Goal: Task Accomplishment & Management: Manage account settings

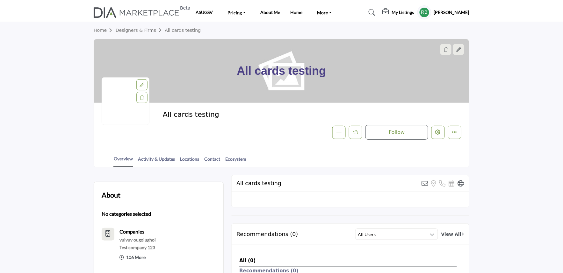
click at [441, 125] on div "Follow Followed Message Recommend Add to My Suppliers - d Claim Listing Report …" at bounding box center [356, 132] width 209 height 15
click at [434, 138] on button "Edit company" at bounding box center [437, 132] width 13 height 13
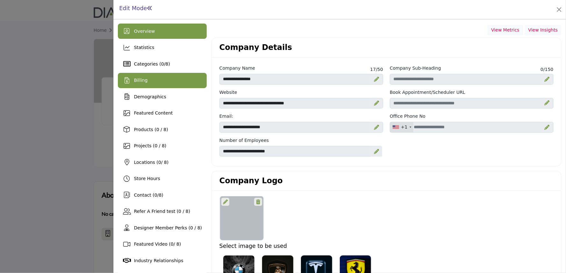
click at [146, 85] on div "Billing" at bounding box center [162, 80] width 89 height 15
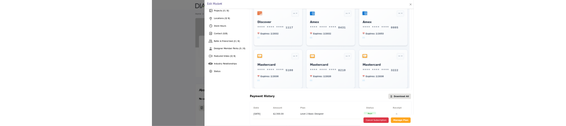
scroll to position [126, 0]
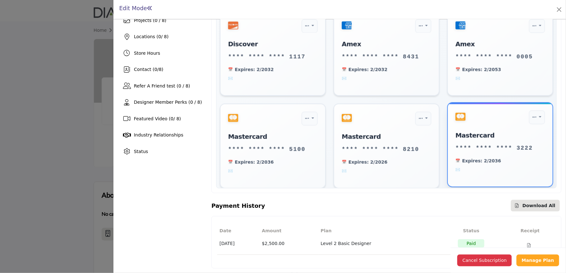
click at [456, 167] on span at bounding box center [501, 170] width 90 height 6
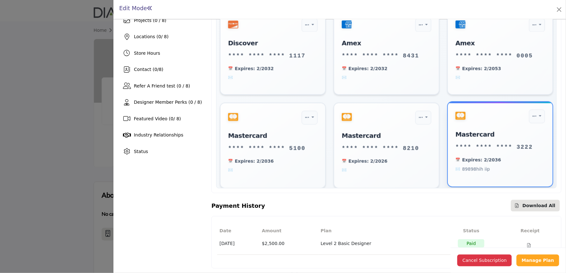
click at [456, 166] on span "89898hih iip" at bounding box center [501, 169] width 90 height 7
click at [447, 177] on div "Set as Default Delete card mastercard **** **** **** 3222 Expires: 2/2036 89898…" at bounding box center [500, 145] width 106 height 86
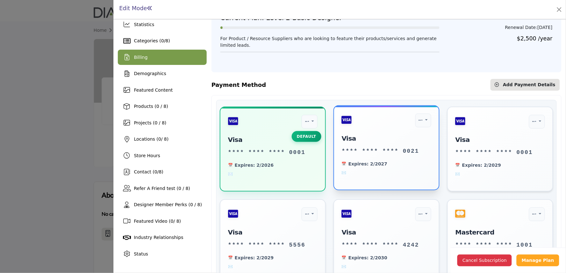
scroll to position [0, 0]
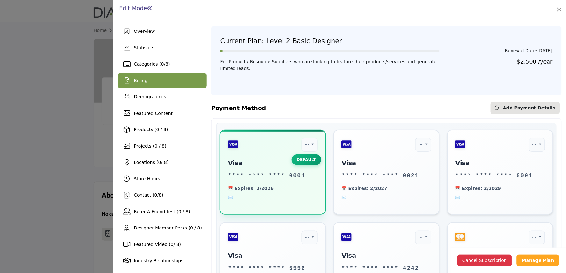
click at [364, 112] on div "Payment Method Add New Card Add Payment Details" at bounding box center [387, 108] width 350 height 12
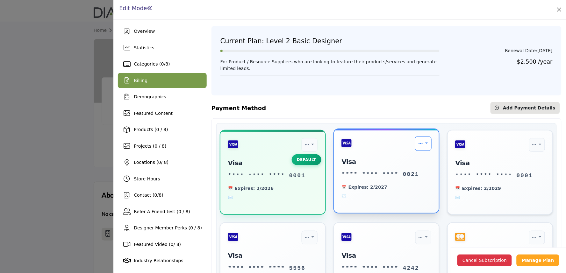
click at [419, 146] on icon "Payment Options" at bounding box center [421, 143] width 4 height 5
click at [391, 161] on link "Set as Default" at bounding box center [404, 160] width 52 height 14
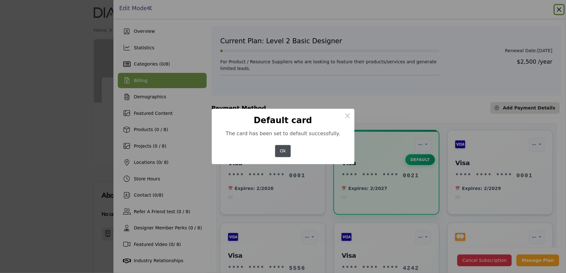
click at [288, 154] on button "Ok" at bounding box center [283, 151] width 16 height 12
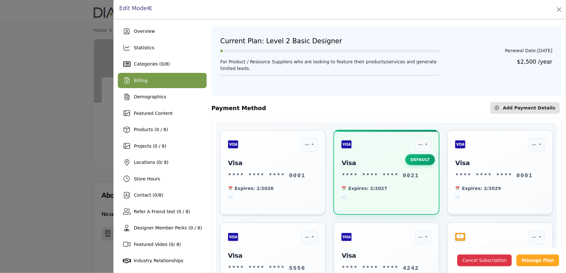
click at [138, 82] on span "Billing" at bounding box center [141, 80] width 14 height 5
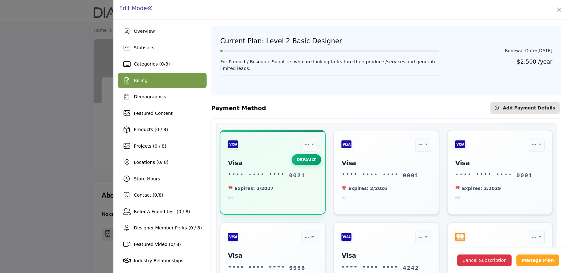
scroll to position [35, 0]
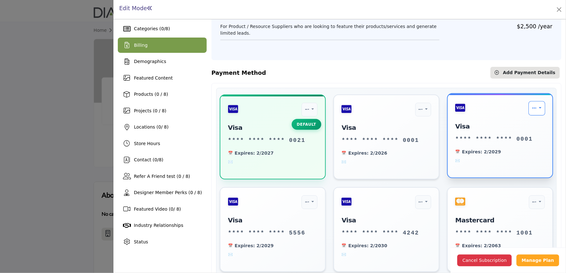
click at [532, 110] on icon "Payment Options" at bounding box center [534, 108] width 4 height 5
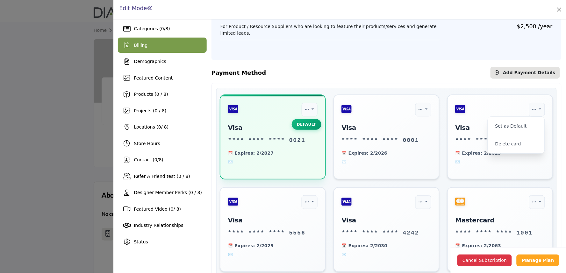
click at [364, 72] on div "Payment Method Add New Card Add Payment Details" at bounding box center [387, 73] width 350 height 12
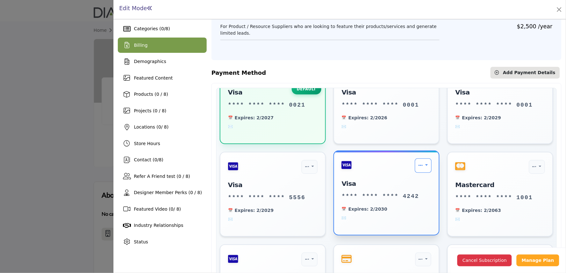
click at [415, 169] on link "Payment Options" at bounding box center [423, 166] width 17 height 14
click at [398, 202] on link "Delete card" at bounding box center [404, 200] width 52 height 14
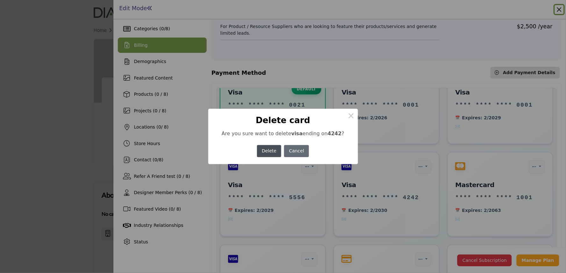
click at [289, 148] on button "Cancel" at bounding box center [296, 151] width 25 height 12
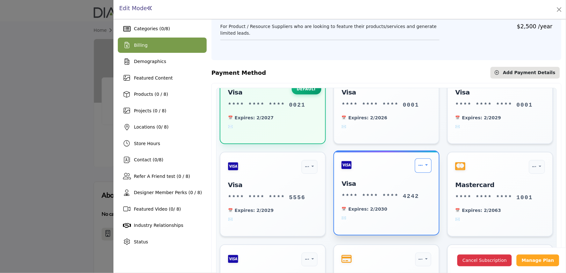
click at [426, 163] on link "Payment Options" at bounding box center [423, 166] width 17 height 14
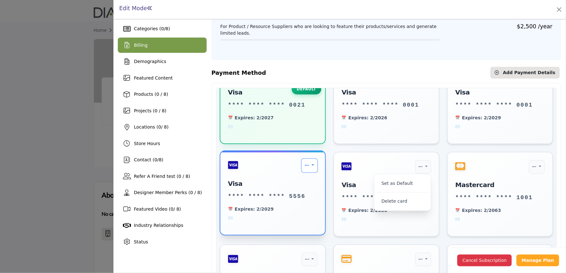
click at [309, 166] on link "Payment Options" at bounding box center [309, 166] width 17 height 14
click at [276, 202] on link "Delete card" at bounding box center [290, 200] width 52 height 14
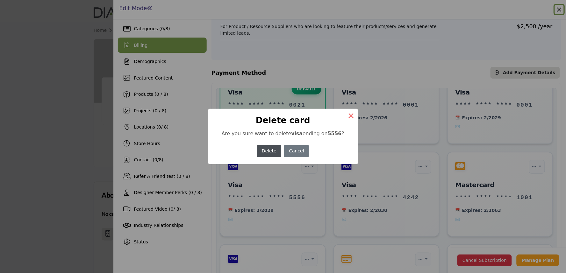
click at [351, 117] on button "×" at bounding box center [351, 115] width 13 height 13
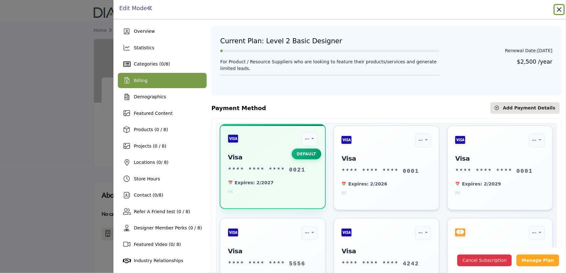
scroll to position [0, 0]
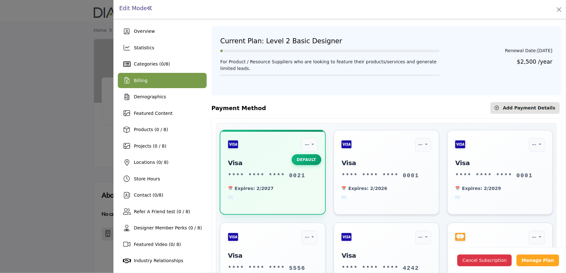
click at [448, 84] on div "Current Plan: Level 2 Basic Designer Renewal Date: Aug 27, 2026 For Product / R…" at bounding box center [386, 60] width 341 height 54
click at [516, 109] on span "Add Payment Details" at bounding box center [529, 107] width 53 height 5
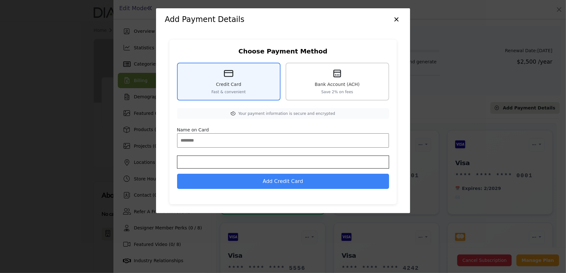
click at [336, 78] on div "Bank Account (ACH) Save 2% on fees" at bounding box center [338, 82] width 104 height 38
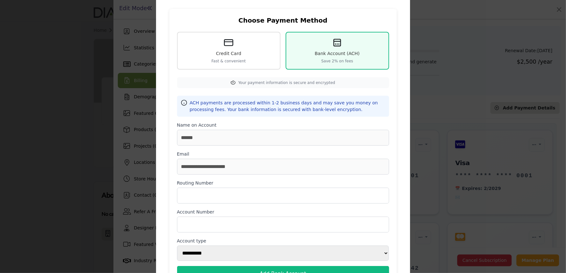
scroll to position [71, 0]
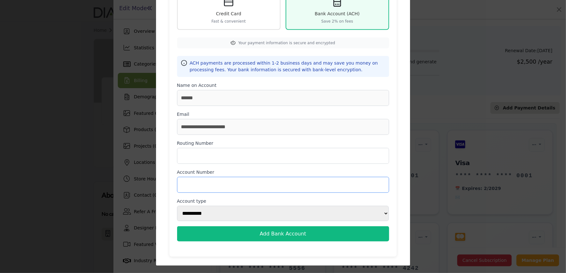
click at [216, 187] on input "Account Number" at bounding box center [283, 185] width 212 height 16
paste input "**********"
type input "**********"
click at [216, 148] on input "Routing Number" at bounding box center [283, 156] width 212 height 16
paste input "*********"
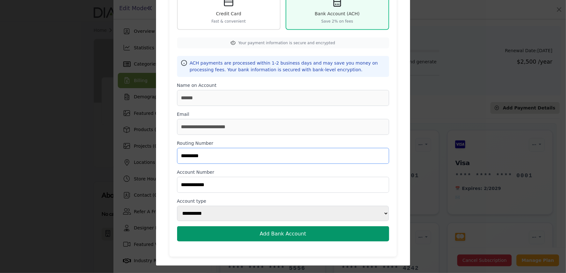
type input "*********"
click at [276, 236] on button "Add Bank Account" at bounding box center [283, 234] width 212 height 15
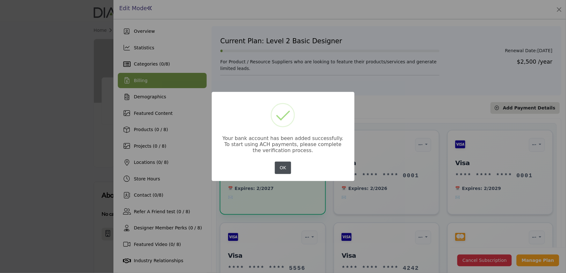
click at [282, 170] on button "OK" at bounding box center [283, 168] width 16 height 12
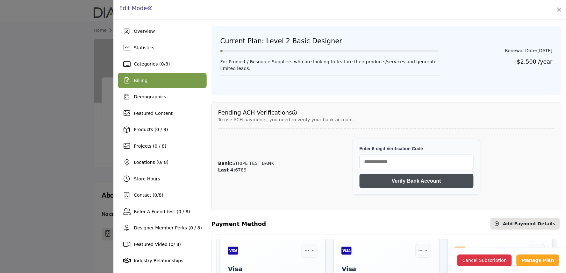
click at [288, 173] on div "Bank: STRIPE TEST BANK Last 4: 6789 Enter 6-digit Verification Code Verify Bank…" at bounding box center [386, 167] width 337 height 69
click at [408, 164] on input "text" at bounding box center [417, 162] width 114 height 15
paste input "******"
type input "******"
click at [415, 184] on button "Verify Bank Account" at bounding box center [417, 181] width 114 height 14
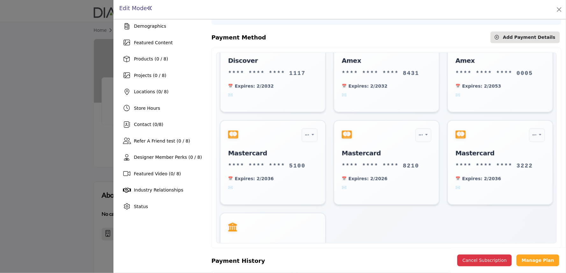
scroll to position [549, 0]
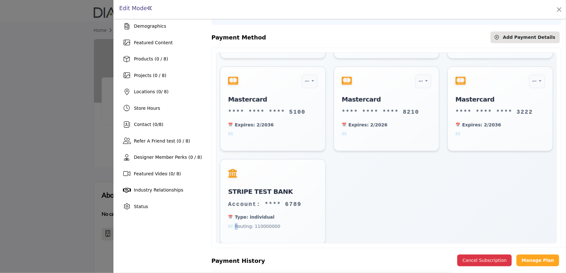
drag, startPoint x: 237, startPoint y: 221, endPoint x: 335, endPoint y: 217, distance: 98.2
click at [300, 223] on span "Routing: 110000000" at bounding box center [273, 226] width 90 height 7
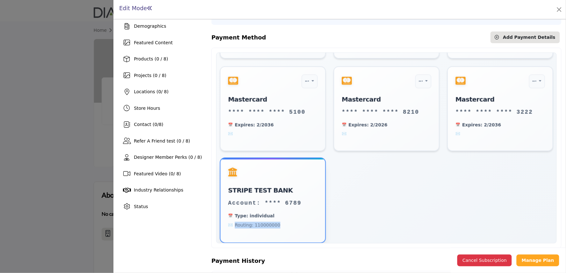
drag, startPoint x: 273, startPoint y: 225, endPoint x: 235, endPoint y: 218, distance: 39.2
click at [235, 218] on div "STRIPE TEST BANK Account: **** 6789 Type: individual Routing: 110000000" at bounding box center [273, 201] width 106 height 86
click at [235, 213] on span "Type: individual" at bounding box center [273, 216] width 90 height 7
drag, startPoint x: 235, startPoint y: 212, endPoint x: 296, endPoint y: 227, distance: 63.3
click at [296, 227] on div "STRIPE TEST BANK Account: **** 6789 Type: individual Routing: 110000000" at bounding box center [273, 201] width 106 height 86
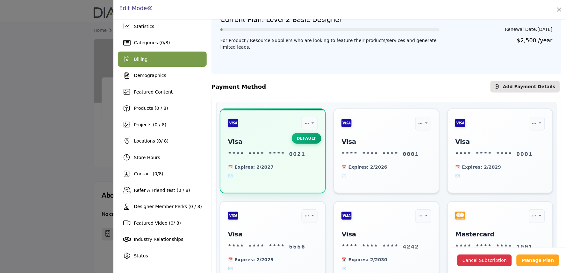
scroll to position [20, 0]
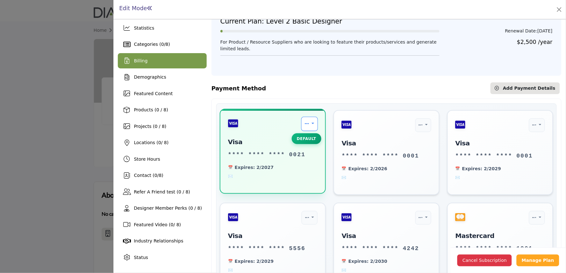
click at [307, 123] on link "Payment Options" at bounding box center [309, 124] width 17 height 14
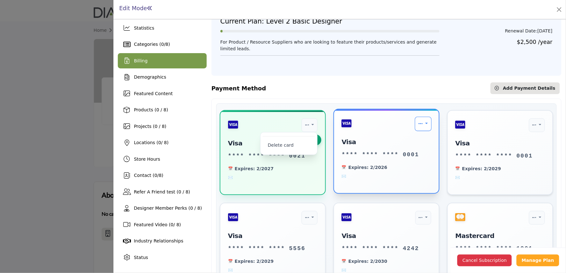
click at [423, 122] on link "Payment Options" at bounding box center [423, 124] width 17 height 14
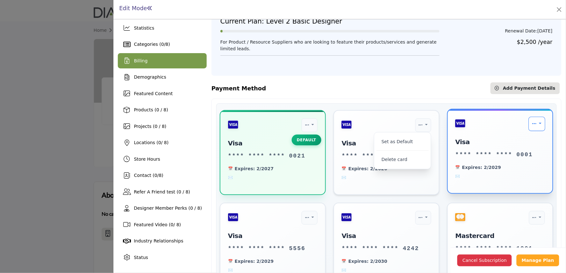
click at [533, 126] on link "Payment Options" at bounding box center [537, 124] width 17 height 14
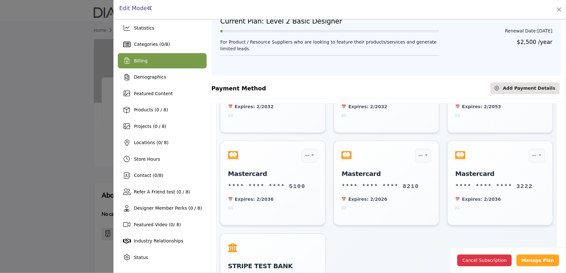
scroll to position [549, 0]
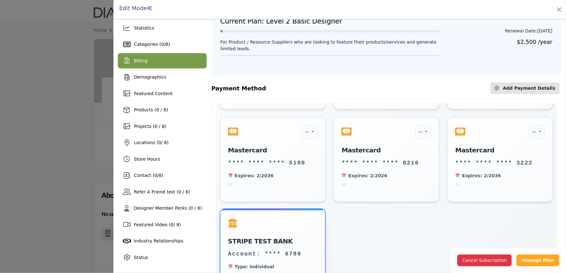
click at [298, 224] on div at bounding box center [273, 223] width 90 height 13
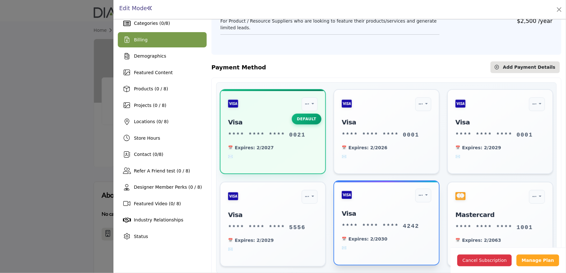
scroll to position [0, 0]
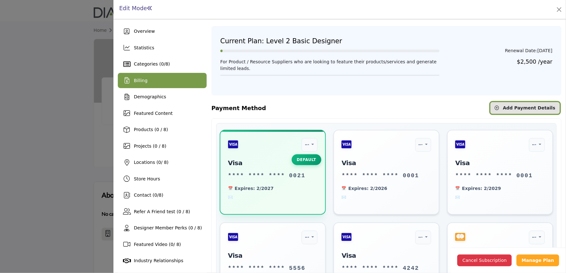
click at [508, 104] on button "Add Payment Details" at bounding box center [525, 108] width 69 height 12
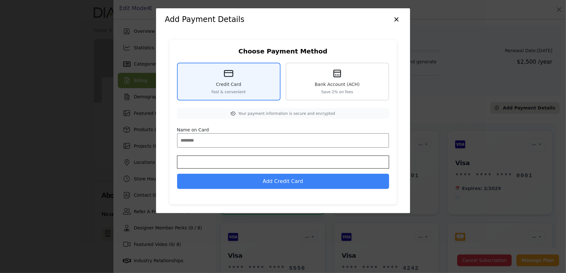
click at [216, 141] on input "Name on Card" at bounding box center [283, 140] width 212 height 14
type input "**"
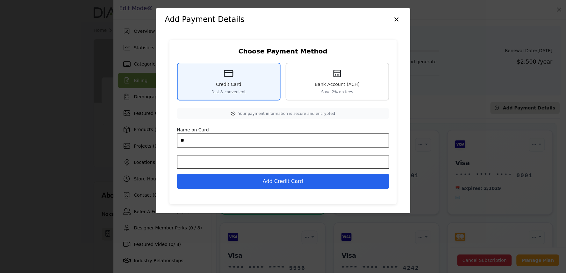
click at [275, 178] on button "Add Credit Card" at bounding box center [283, 181] width 212 height 15
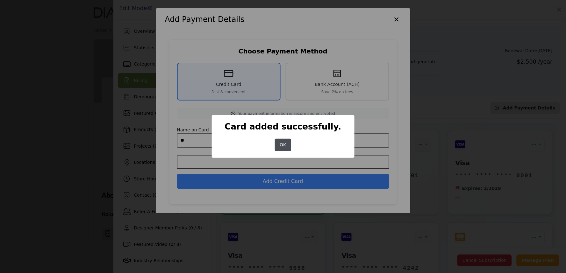
click at [281, 145] on button "OK" at bounding box center [283, 145] width 16 height 12
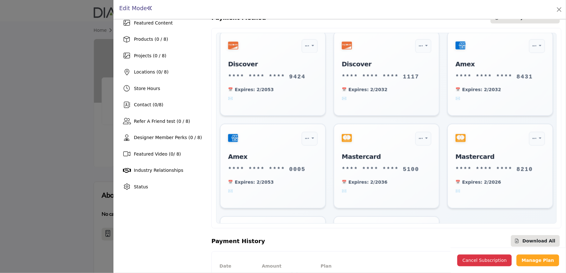
scroll to position [549, 0]
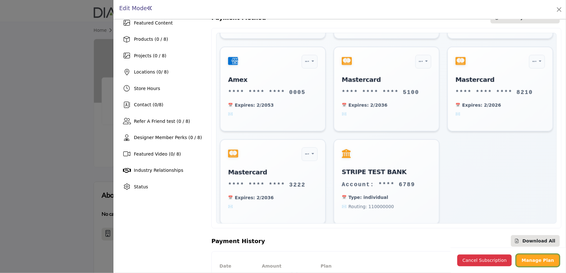
click at [528, 260] on b "Manage Plan" at bounding box center [538, 260] width 32 height 5
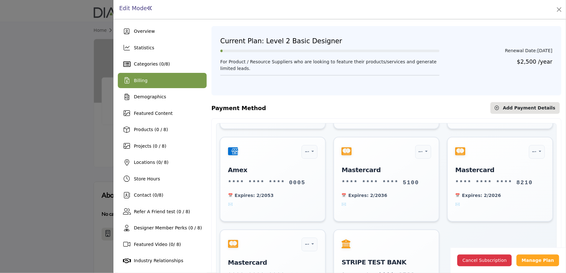
click at [150, 84] on div "Billing" at bounding box center [162, 80] width 89 height 15
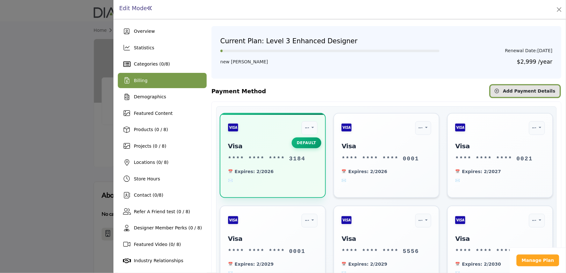
click at [513, 89] on span "Add Payment Details" at bounding box center [529, 91] width 53 height 5
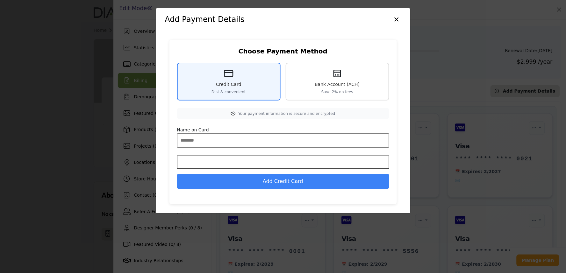
click at [240, 133] on input "Name on Card" at bounding box center [283, 140] width 212 height 14
type input "**"
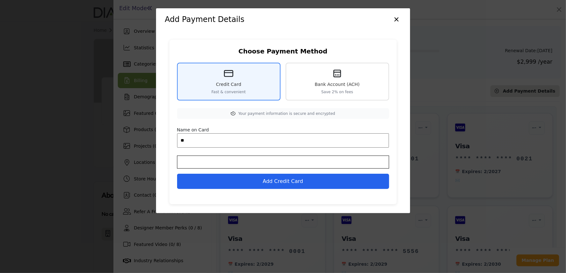
click at [252, 179] on button "Add Credit Card" at bounding box center [283, 181] width 212 height 15
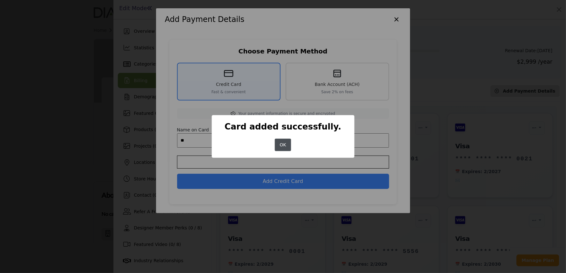
click at [273, 145] on div "× Card added successfully. OK No Cancel" at bounding box center [283, 136] width 143 height 43
click at [276, 145] on button "OK" at bounding box center [283, 145] width 16 height 12
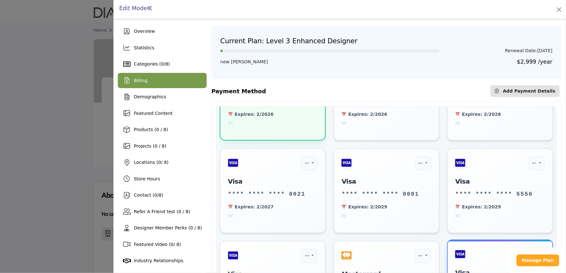
scroll to position [141, 0]
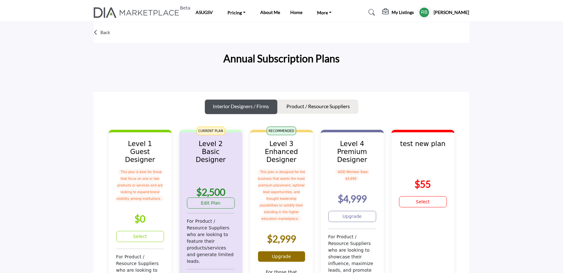
click at [274, 251] on link "Upgrade" at bounding box center [282, 256] width 48 height 11
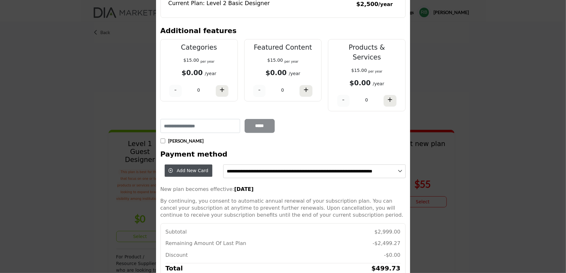
scroll to position [80, 0]
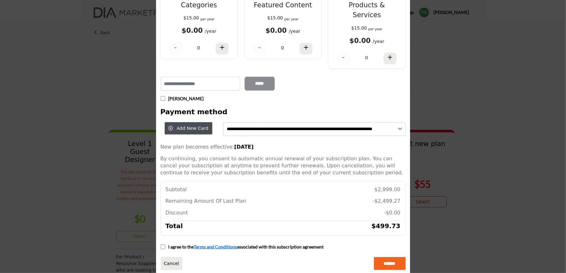
click at [274, 122] on input "**********" at bounding box center [314, 129] width 182 height 14
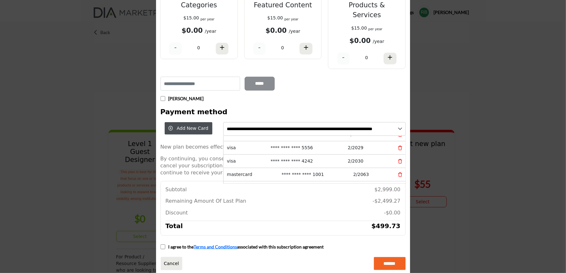
scroll to position [0, 0]
click at [294, 122] on input "**********" at bounding box center [314, 129] width 182 height 14
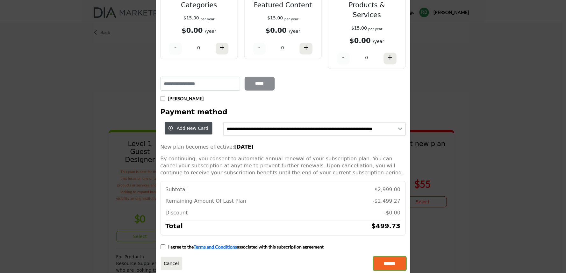
click at [378, 257] on input "*******" at bounding box center [390, 263] width 32 height 13
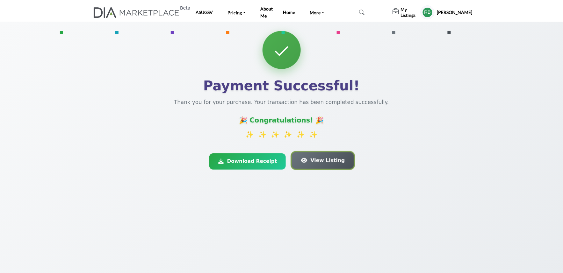
click at [302, 158] on icon "button" at bounding box center [304, 160] width 6 height 5
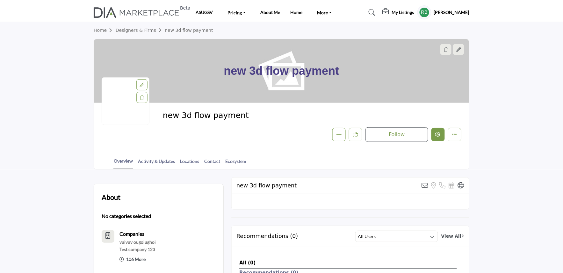
click at [436, 133] on icon "Edit company" at bounding box center [438, 134] width 5 height 5
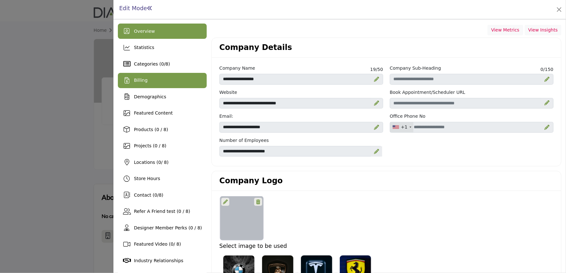
click at [143, 82] on span "Billing" at bounding box center [141, 80] width 14 height 5
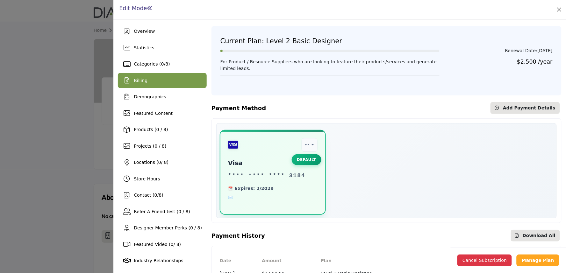
scroll to position [30, 0]
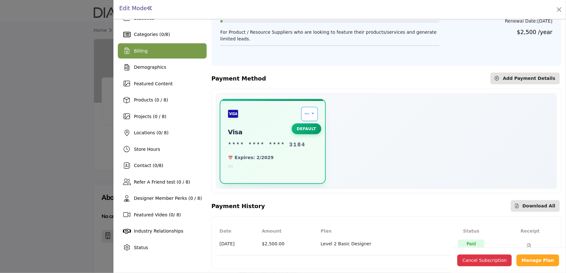
click at [308, 113] on link "Payment Options" at bounding box center [309, 114] width 17 height 14
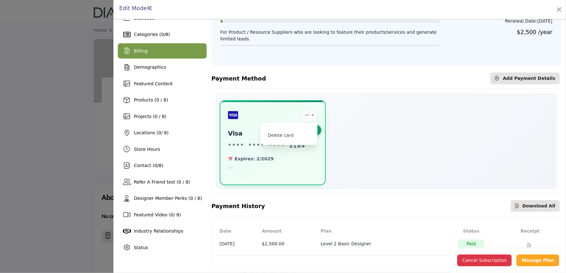
click at [409, 148] on div "Set as Default Delete card visa **** **** **** 3184 Expires: 2/2029 Default" at bounding box center [387, 142] width 334 height 85
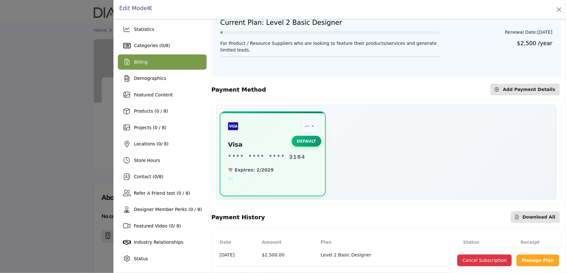
scroll to position [0, 0]
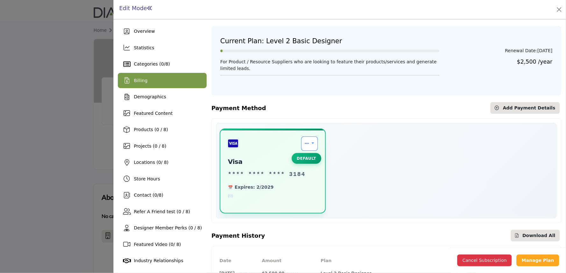
click at [303, 141] on link "Payment Options" at bounding box center [309, 144] width 17 height 14
click at [400, 166] on div "Set as Default Delete card visa **** **** **** 3184 Expires: 2/2029 Default" at bounding box center [387, 172] width 334 height 85
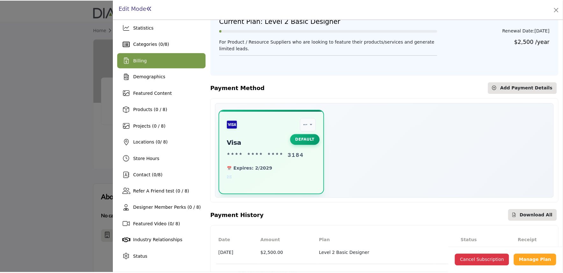
scroll to position [30, 0]
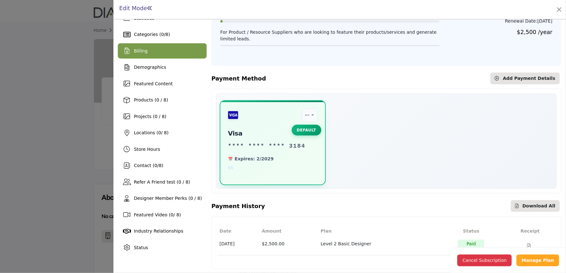
click at [84, 118] on div at bounding box center [283, 136] width 566 height 273
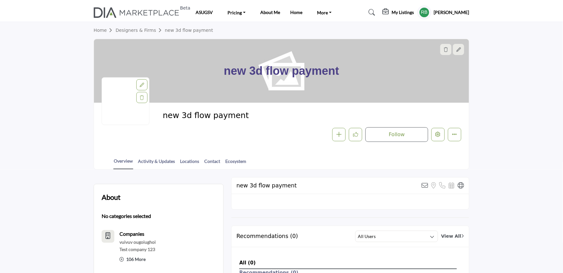
drag, startPoint x: 374, startPoint y: 68, endPoint x: 410, endPoint y: 68, distance: 36.0
click at [407, 68] on div "new 3d flow payment" at bounding box center [281, 71] width 375 height 64
click at [441, 77] on div "new 3d flow payment" at bounding box center [281, 71] width 375 height 64
click at [213, 73] on div "new 3d flow payment" at bounding box center [281, 71] width 375 height 64
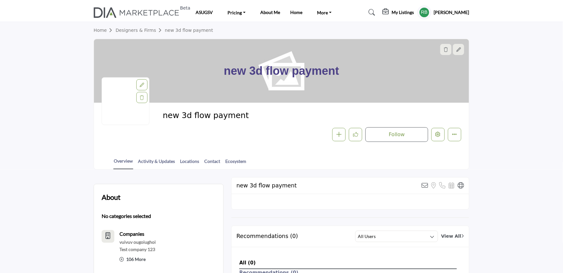
drag, startPoint x: 417, startPoint y: 76, endPoint x: 181, endPoint y: 74, distance: 236.7
click at [181, 74] on div "new 3d flow payment" at bounding box center [281, 71] width 375 height 64
click at [181, 62] on div "new 3d flow payment" at bounding box center [281, 71] width 375 height 64
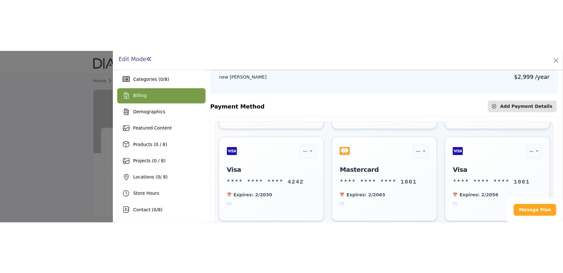
scroll to position [141, 0]
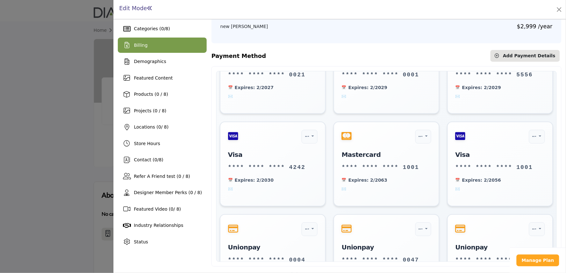
click at [42, 168] on div at bounding box center [283, 136] width 566 height 273
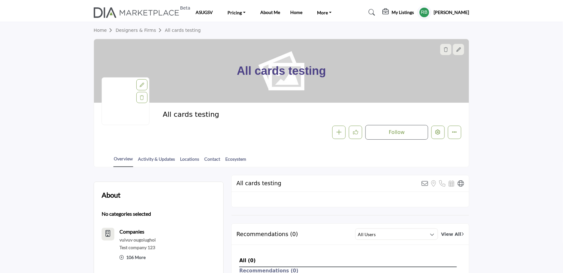
drag, startPoint x: 263, startPoint y: 76, endPoint x: 360, endPoint y: 76, distance: 97.8
click at [360, 76] on div "All cards testing" at bounding box center [281, 71] width 375 height 64
click at [384, 72] on div "All cards testing" at bounding box center [281, 71] width 375 height 64
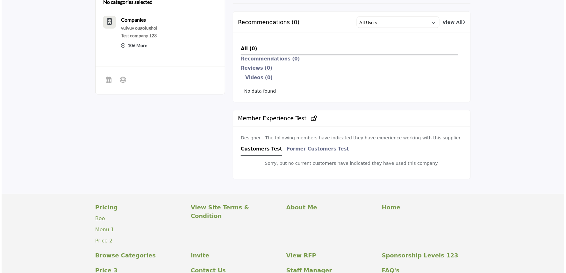
scroll to position [35, 0]
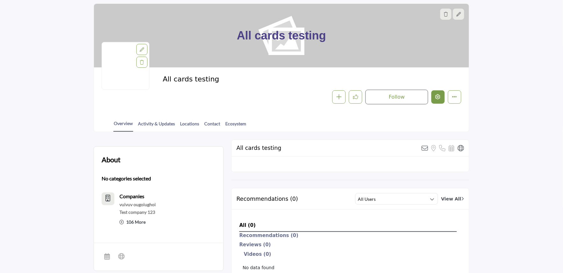
click at [434, 94] on button "Edit company" at bounding box center [437, 96] width 13 height 13
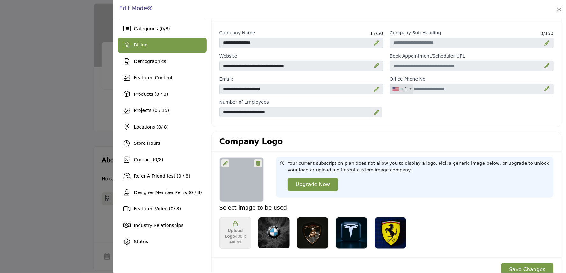
click at [152, 49] on div "Billing" at bounding box center [162, 45] width 89 height 15
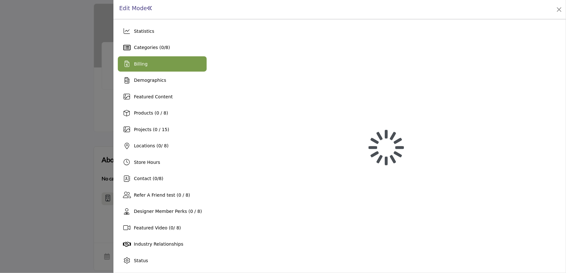
scroll to position [16, 0]
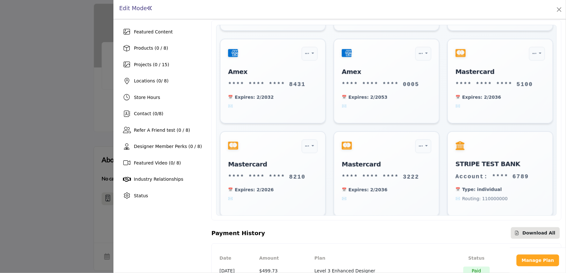
scroll to position [128, 0]
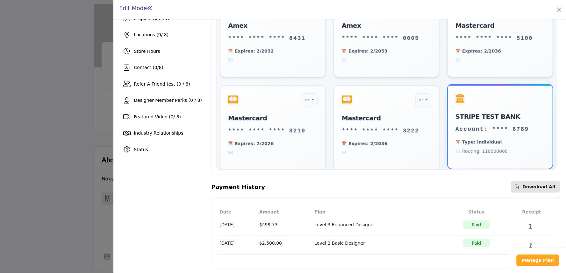
click at [461, 148] on span "Routing: 110000000" at bounding box center [501, 151] width 90 height 7
drag, startPoint x: 498, startPoint y: 125, endPoint x: 527, endPoint y: 126, distance: 29.4
click at [527, 126] on div "Account: **** 6789" at bounding box center [501, 129] width 90 height 9
click at [505, 139] on span "Type: individual" at bounding box center [501, 142] width 90 height 7
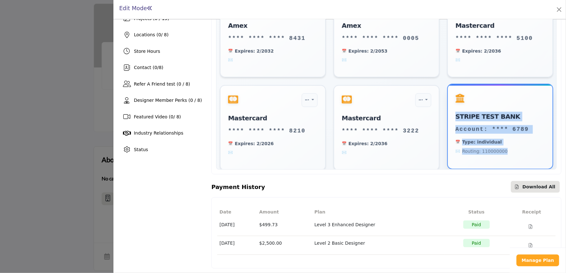
drag, startPoint x: 451, startPoint y: 110, endPoint x: 501, endPoint y: 154, distance: 66.6
click at [501, 154] on div "STRIPE TEST BANK Account: **** 6789 Type: individual Routing: 110000000" at bounding box center [500, 127] width 106 height 86
click at [523, 140] on span "Type: individual" at bounding box center [501, 142] width 90 height 7
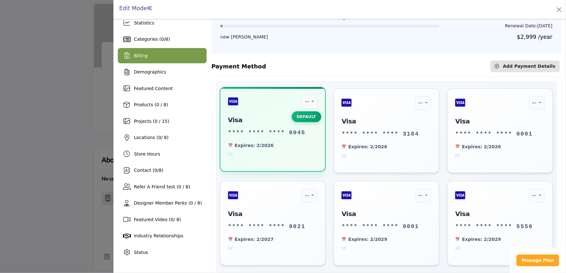
scroll to position [21, 0]
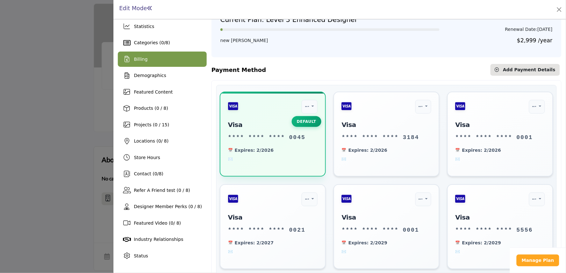
click at [63, 122] on div at bounding box center [283, 136] width 566 height 273
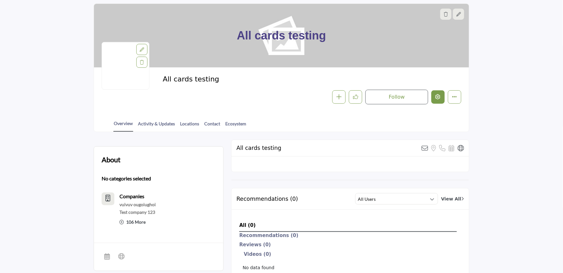
click at [438, 99] on icon "Edit company" at bounding box center [438, 96] width 5 height 5
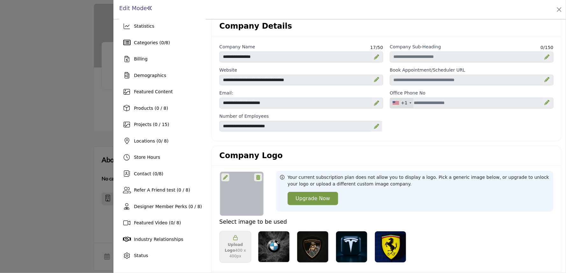
click at [136, 60] on div at bounding box center [283, 136] width 566 height 273
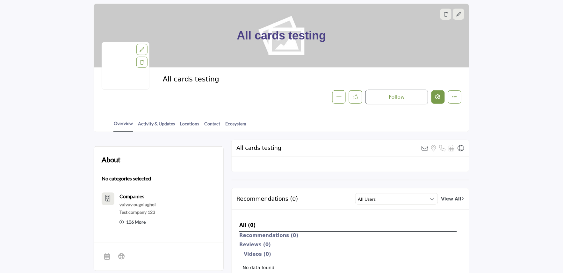
click at [441, 94] on button "Edit company" at bounding box center [437, 96] width 13 height 13
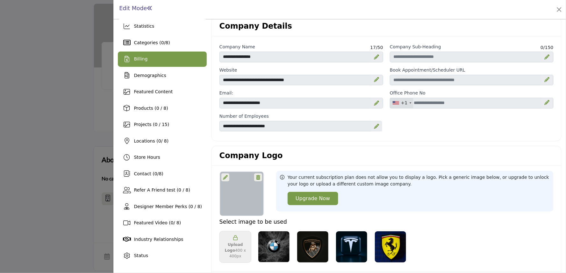
click at [151, 58] on div "Billing" at bounding box center [162, 59] width 89 height 15
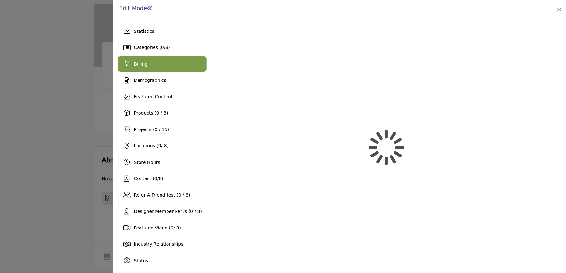
scroll to position [16, 0]
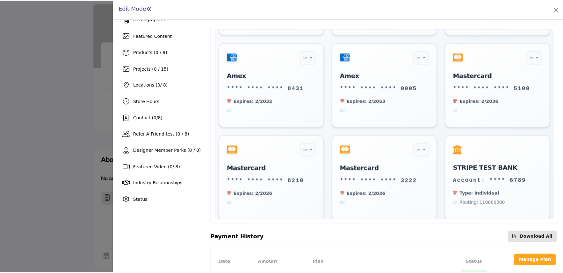
scroll to position [128, 0]
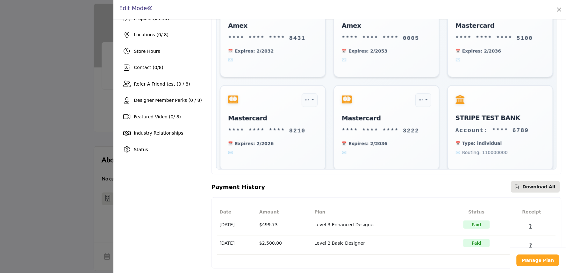
click at [66, 157] on div at bounding box center [283, 136] width 566 height 273
